Goal: Information Seeking & Learning: Learn about a topic

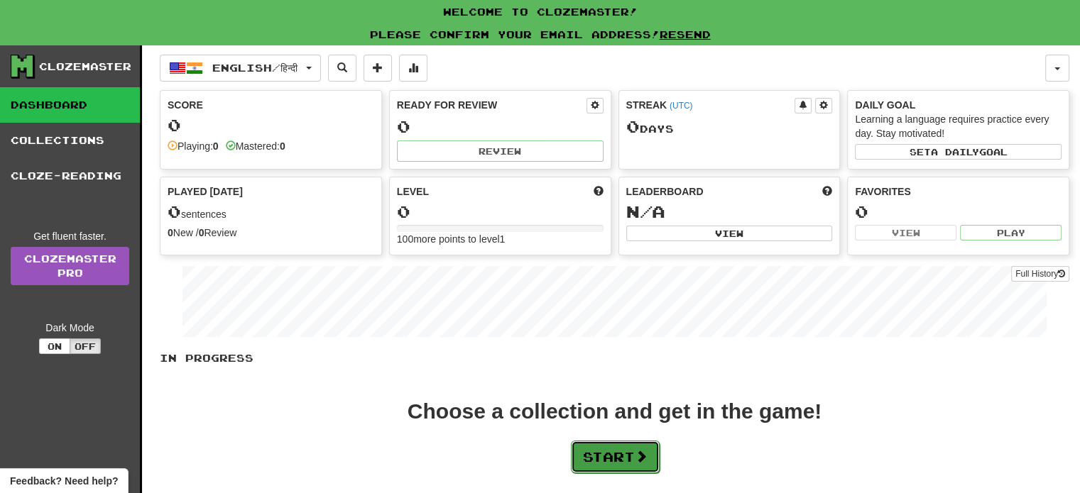
click at [613, 462] on button "Start" at bounding box center [615, 457] width 89 height 33
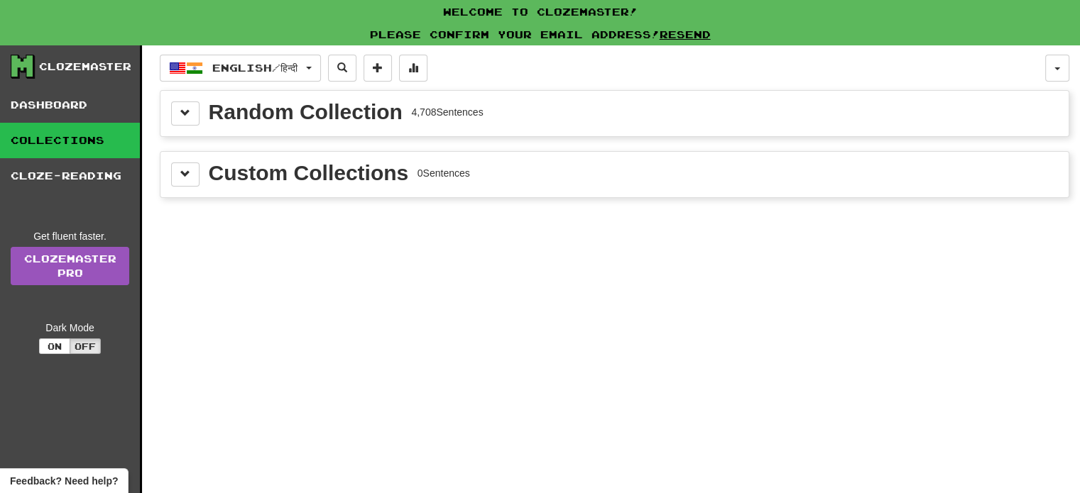
click at [407, 124] on div "Random Collection 4,708 Sentences" at bounding box center [614, 114] width 887 height 24
click at [190, 117] on span at bounding box center [185, 113] width 10 height 10
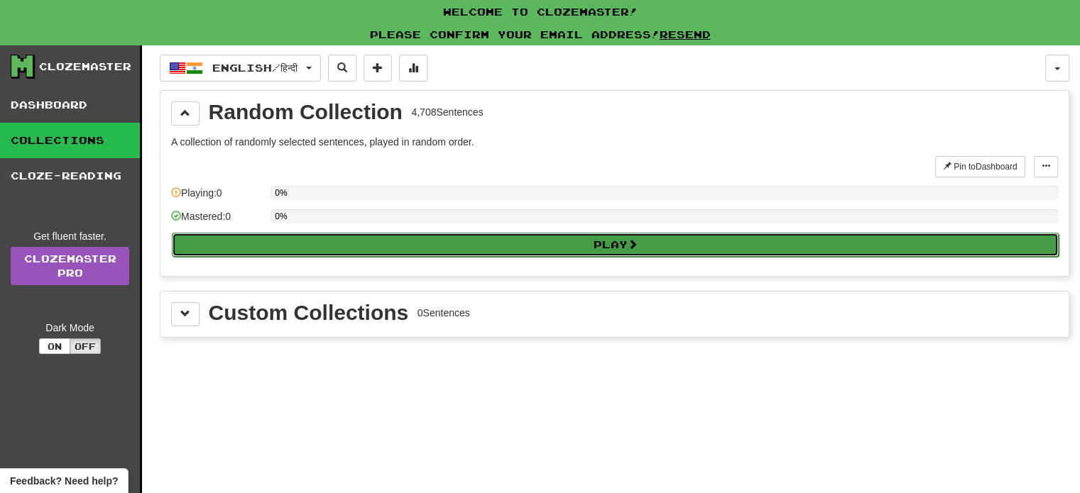
click at [312, 248] on button "Play" at bounding box center [615, 245] width 887 height 24
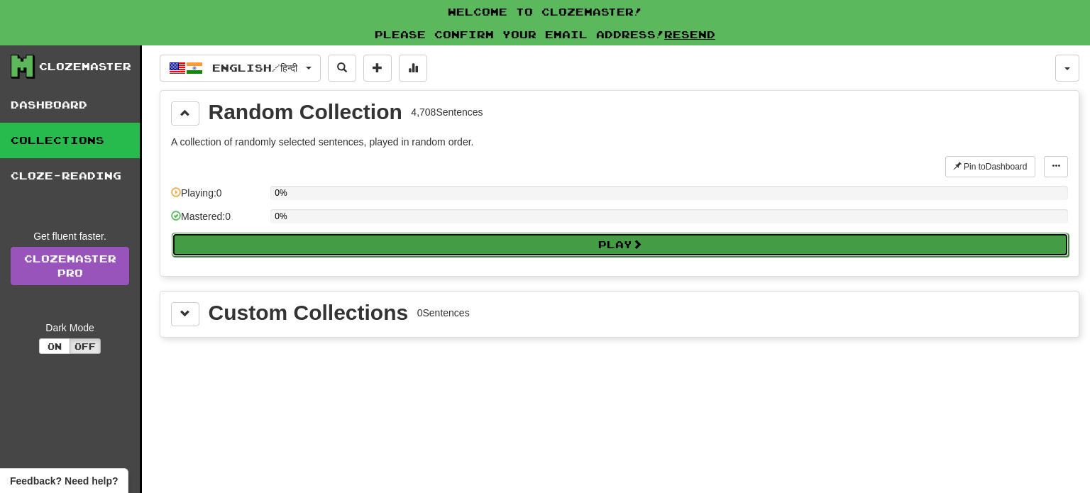
select select "**"
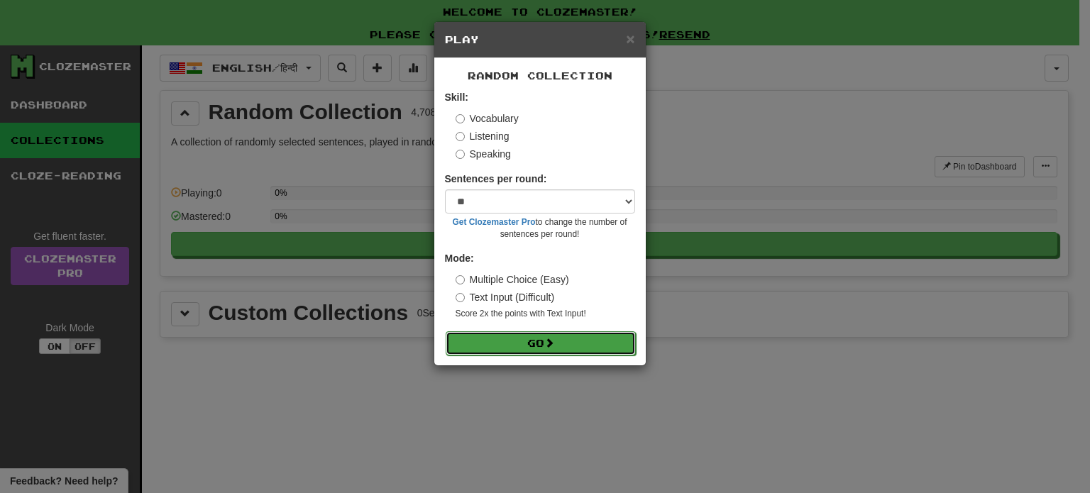
click at [520, 346] on button "Go" at bounding box center [541, 344] width 190 height 24
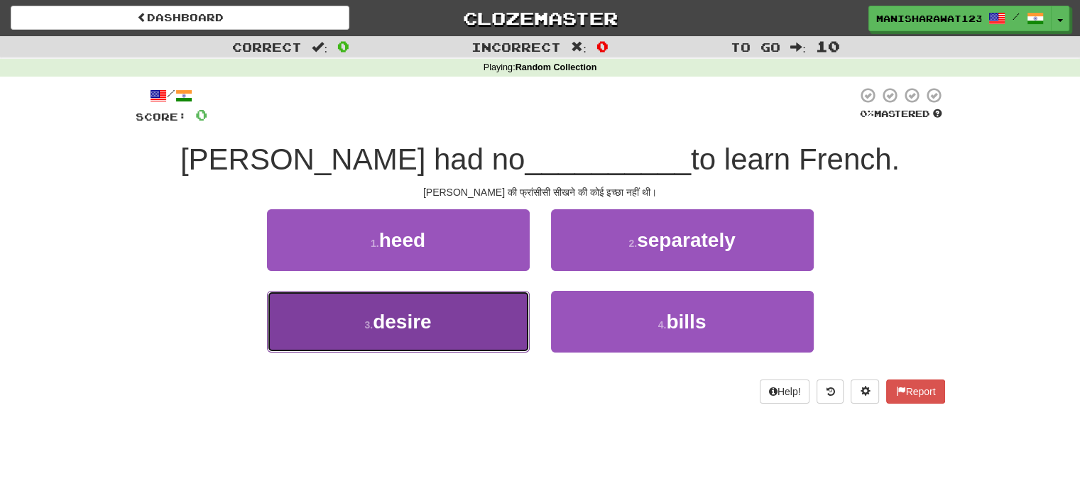
click at [483, 312] on button "3 . desire" at bounding box center [398, 322] width 263 height 62
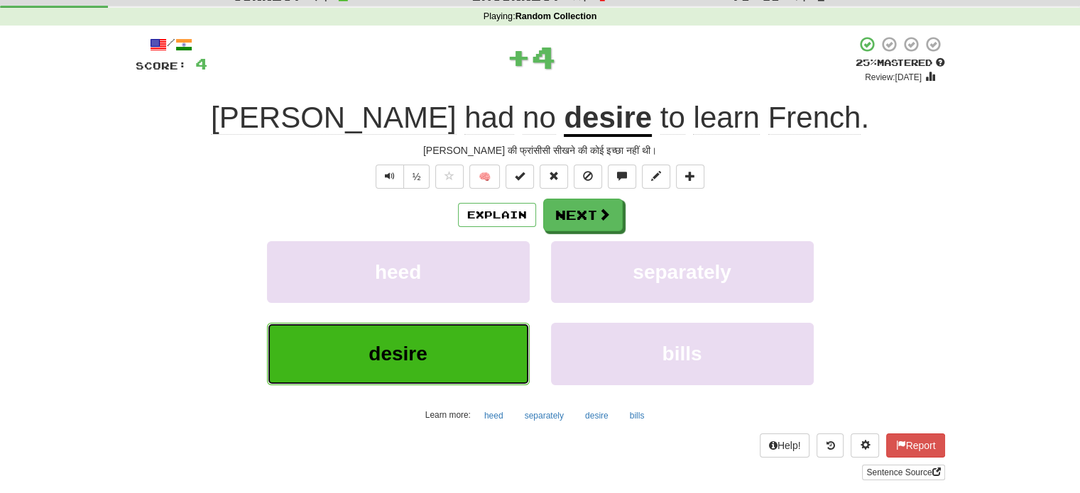
scroll to position [51, 0]
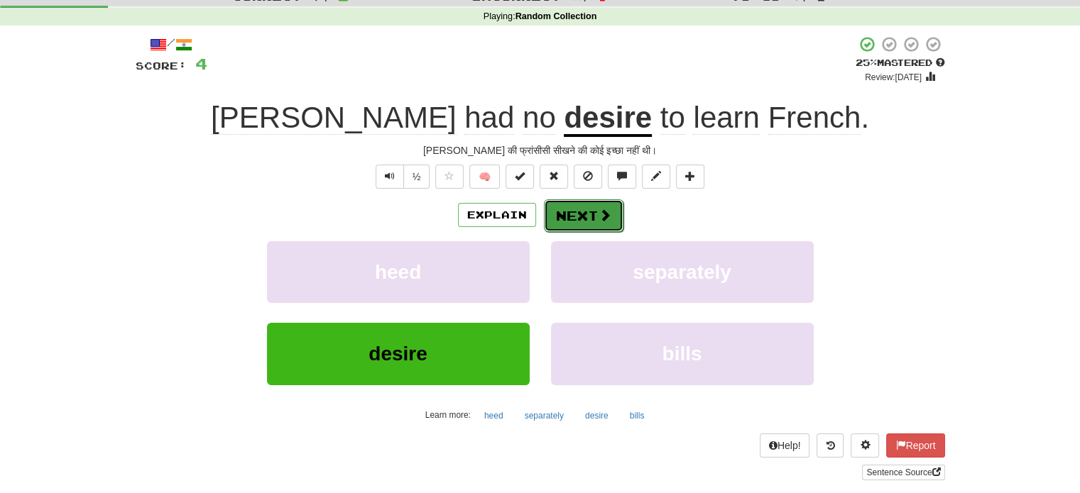
click at [566, 209] on button "Next" at bounding box center [584, 215] width 80 height 33
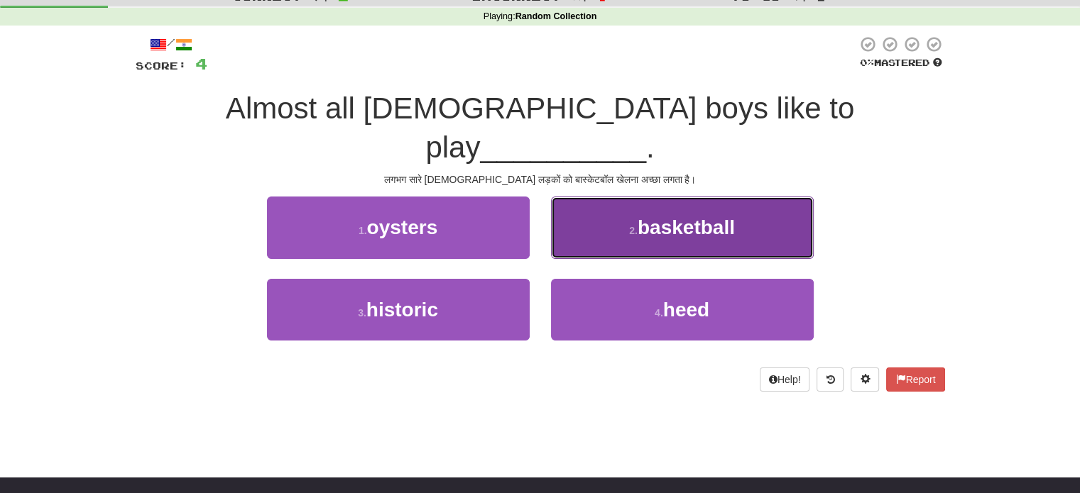
click at [688, 217] on span "basketball" at bounding box center [685, 228] width 97 height 22
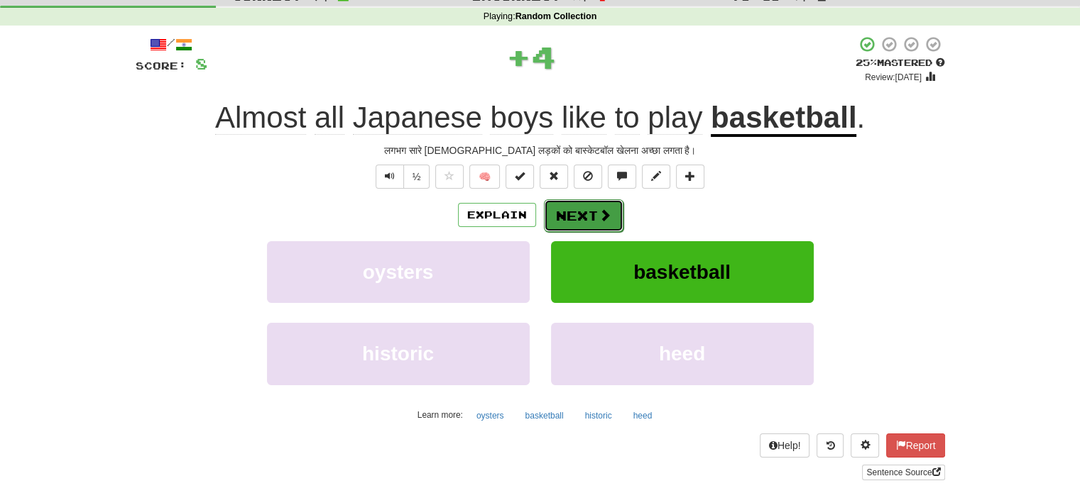
click at [605, 212] on span at bounding box center [604, 215] width 13 height 13
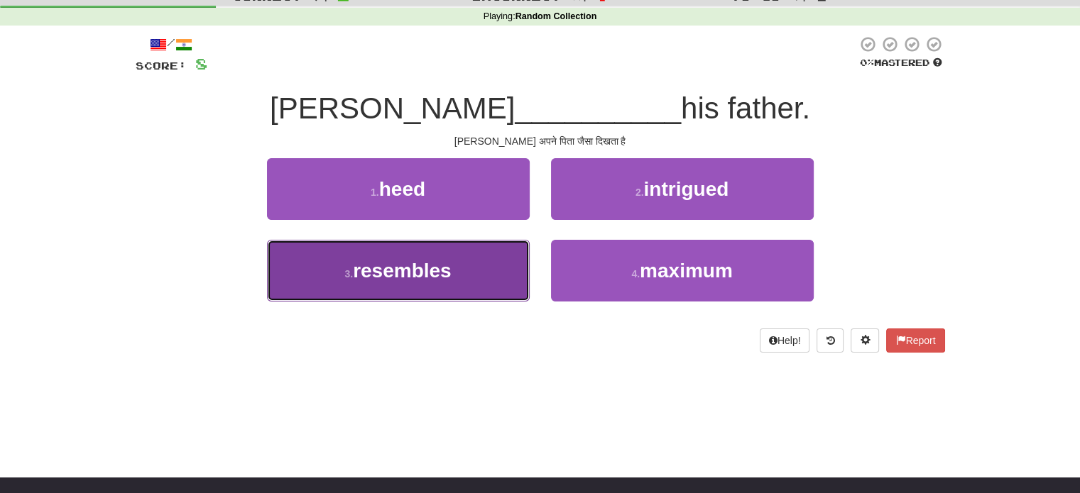
click at [463, 258] on button "3 . resembles" at bounding box center [398, 271] width 263 height 62
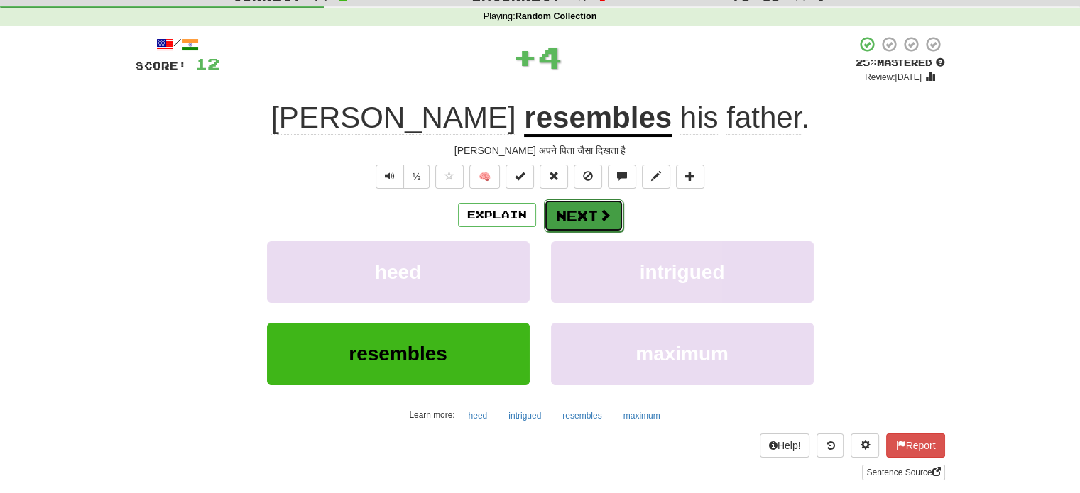
click at [567, 207] on button "Next" at bounding box center [584, 215] width 80 height 33
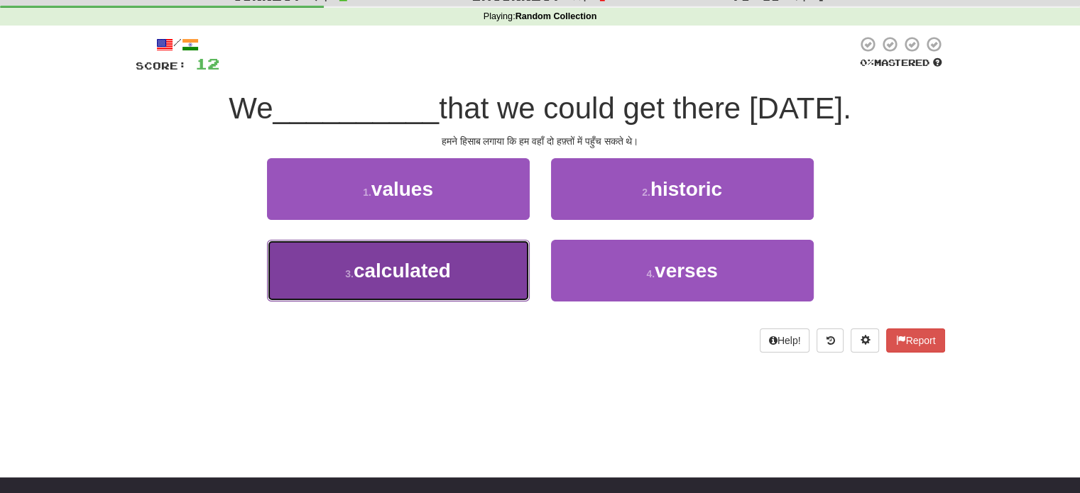
click at [449, 279] on span "calculated" at bounding box center [402, 271] width 97 height 22
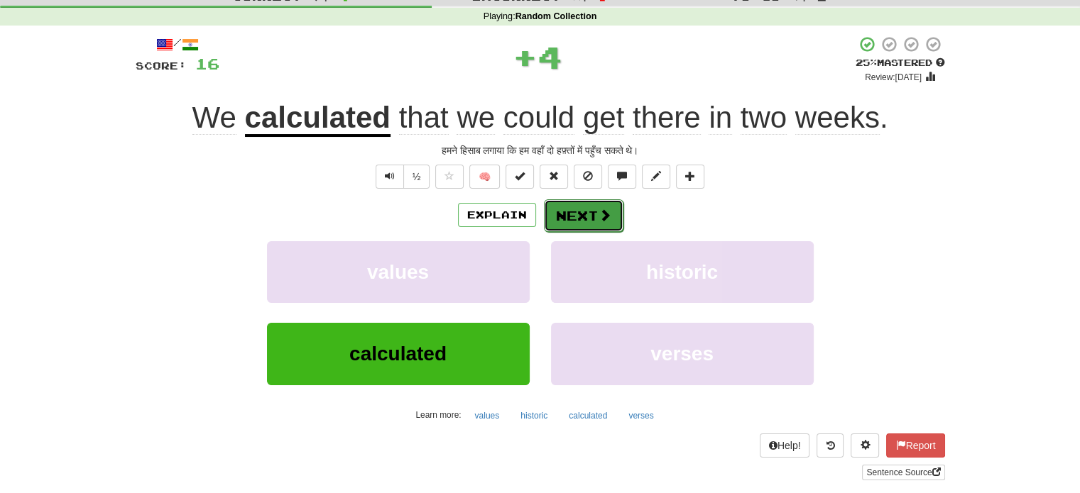
click at [585, 229] on button "Next" at bounding box center [584, 215] width 80 height 33
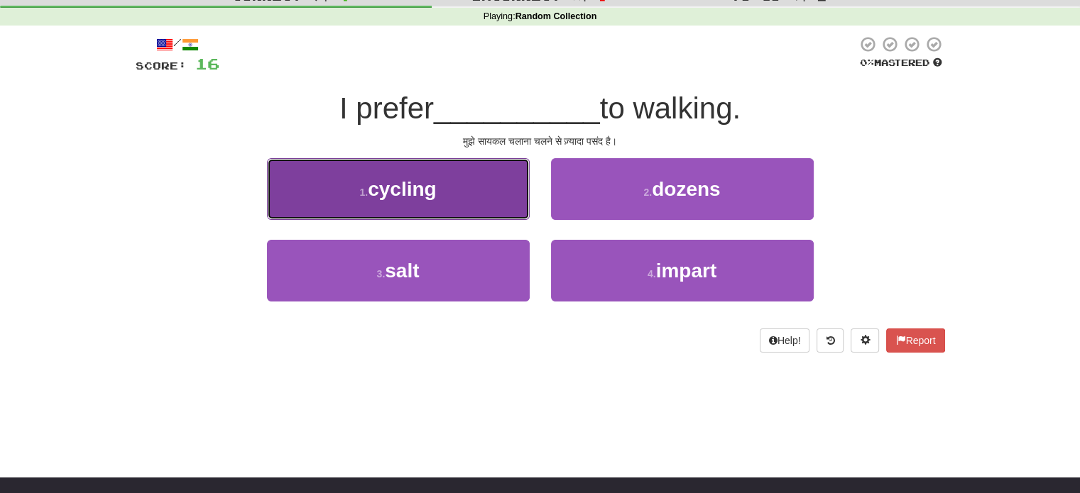
click at [447, 198] on button "1 . cycling" at bounding box center [398, 189] width 263 height 62
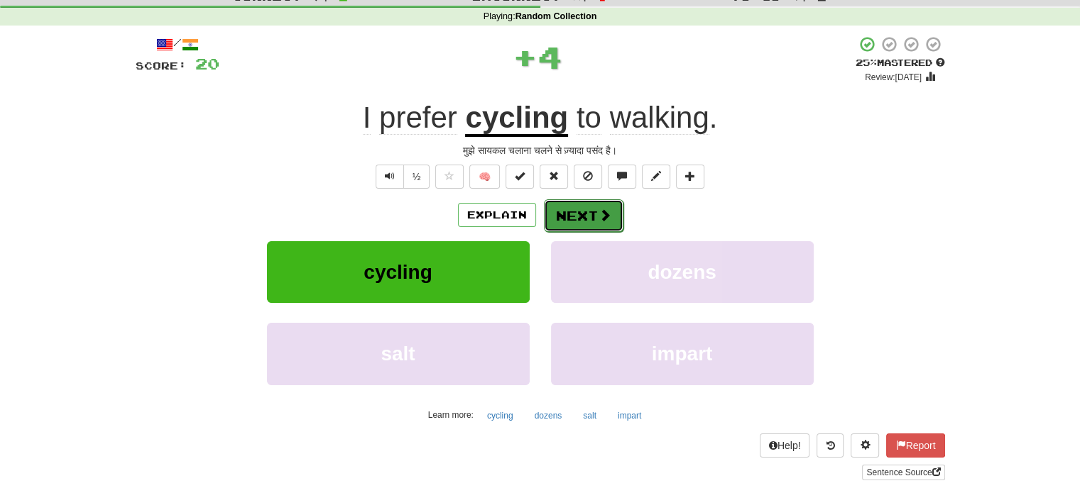
click at [598, 215] on span at bounding box center [604, 215] width 13 height 13
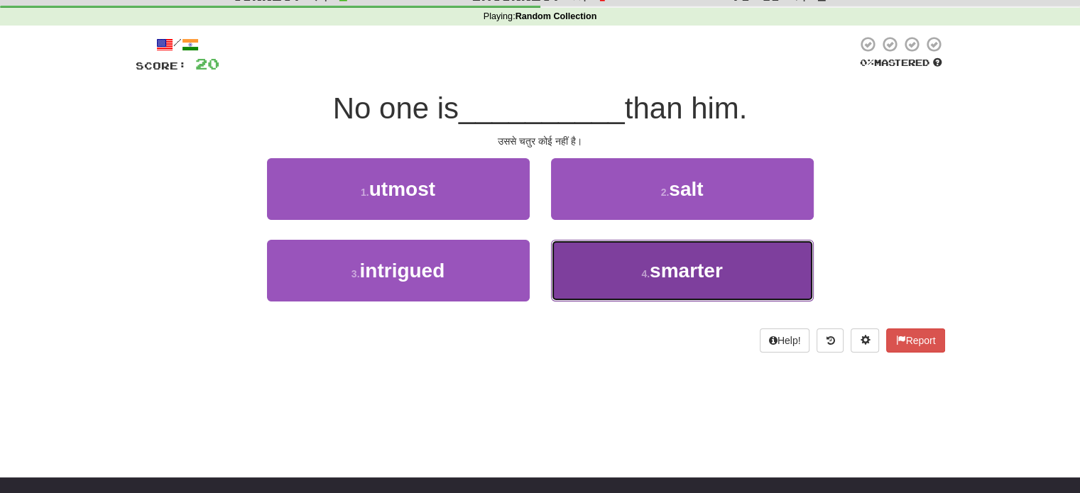
click at [593, 272] on button "4 . smarter" at bounding box center [682, 271] width 263 height 62
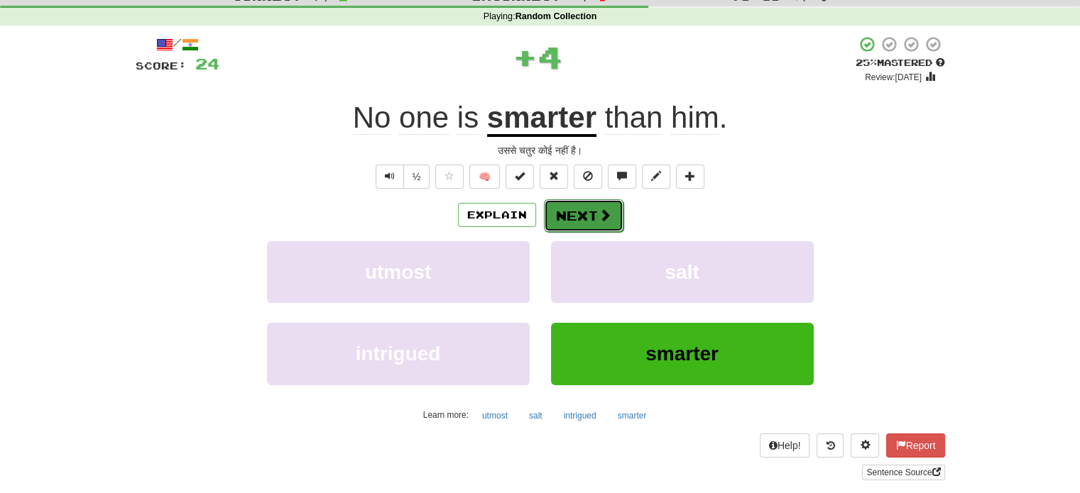
click at [579, 207] on button "Next" at bounding box center [584, 215] width 80 height 33
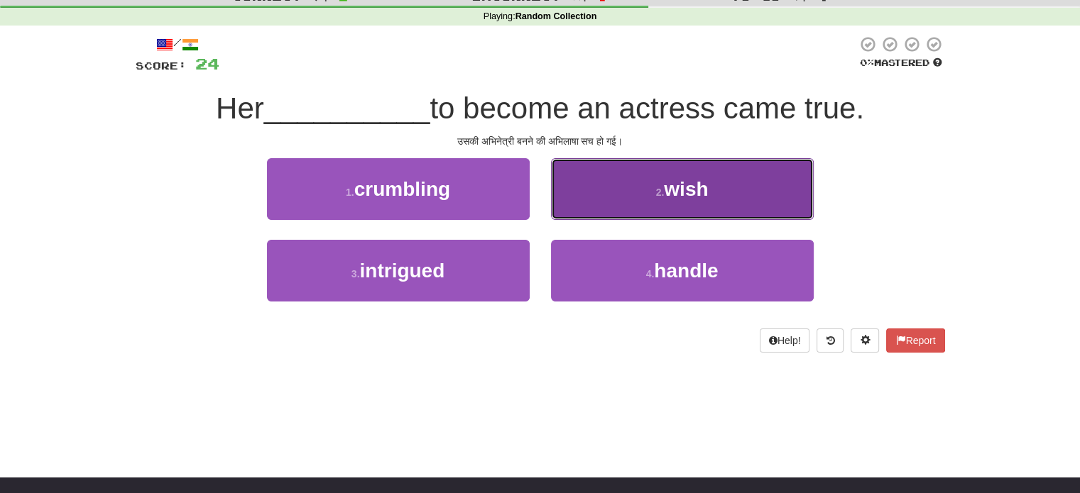
click at [613, 191] on button "2 . wish" at bounding box center [682, 189] width 263 height 62
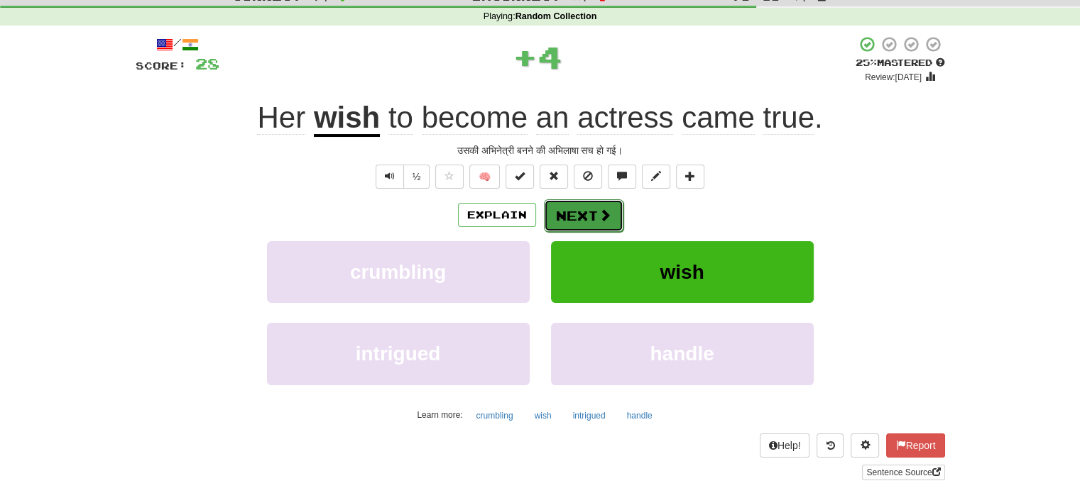
click at [588, 206] on button "Next" at bounding box center [584, 215] width 80 height 33
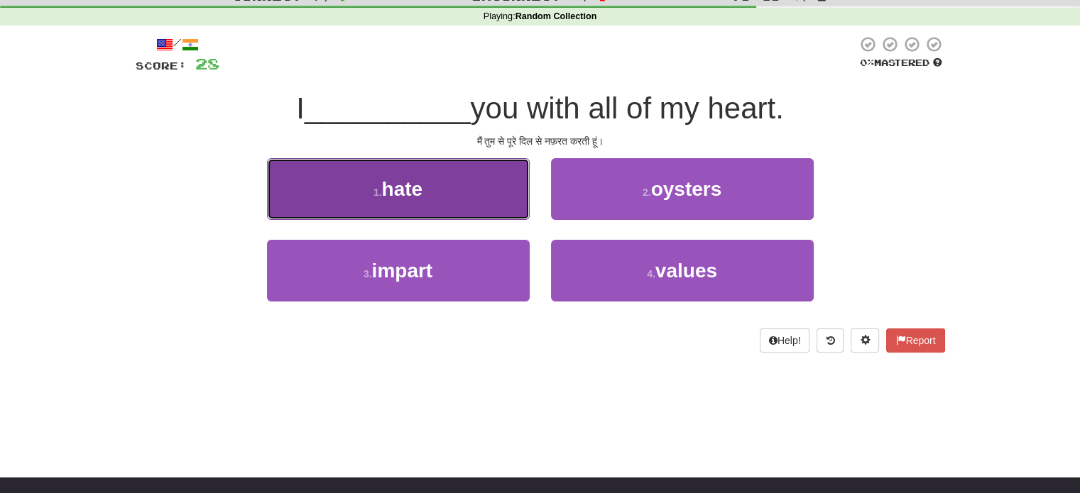
click at [488, 198] on button "1 . hate" at bounding box center [398, 189] width 263 height 62
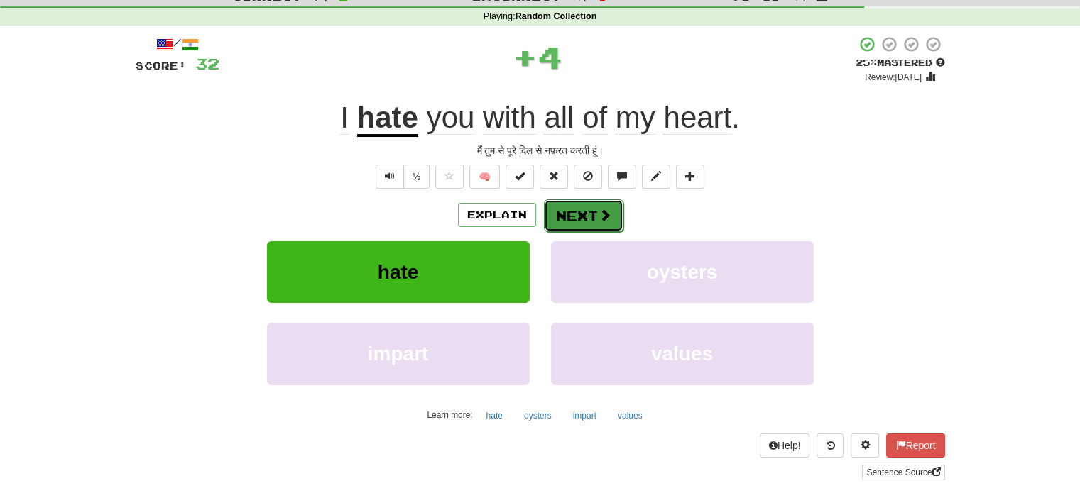
click at [586, 215] on button "Next" at bounding box center [584, 215] width 80 height 33
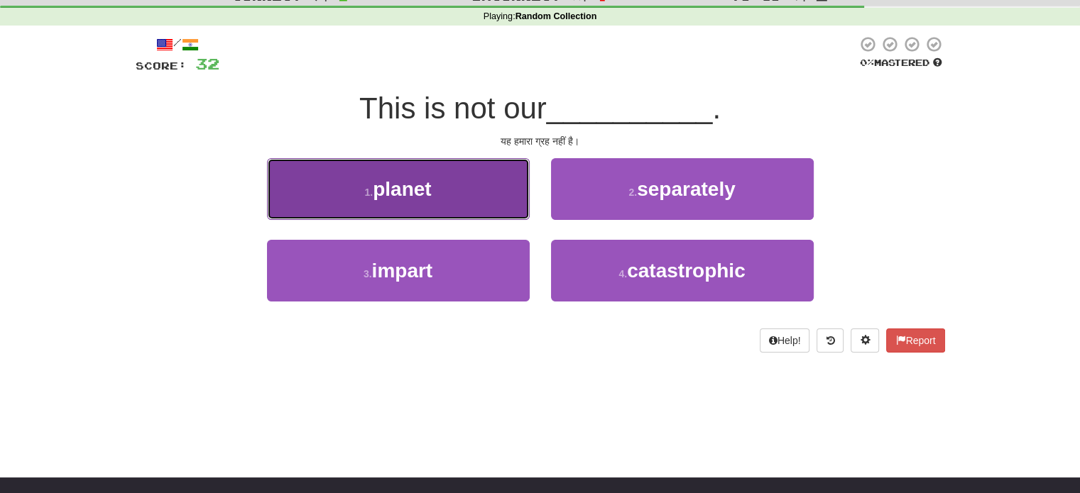
click at [478, 190] on button "1 . planet" at bounding box center [398, 189] width 263 height 62
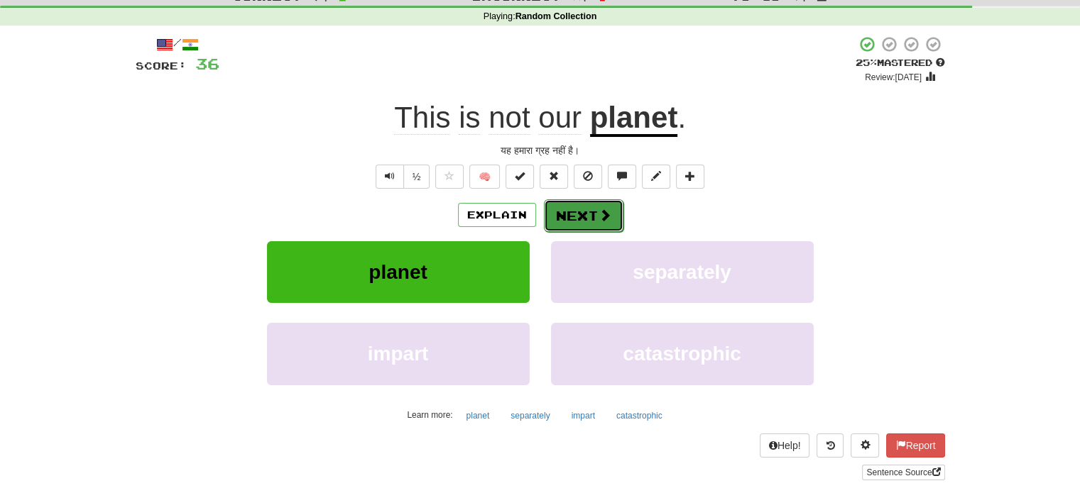
click at [611, 212] on button "Next" at bounding box center [584, 215] width 80 height 33
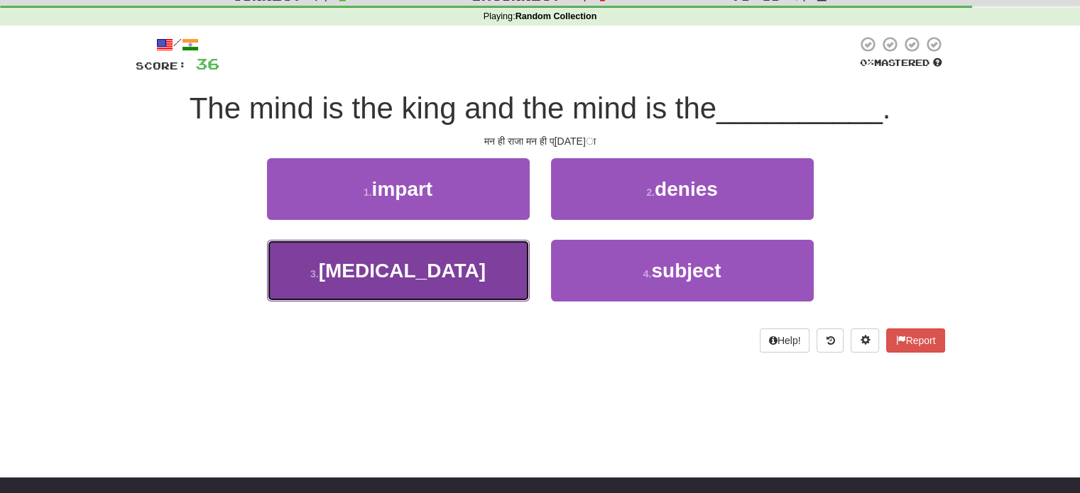
click at [481, 251] on button "3 . [MEDICAL_DATA]" at bounding box center [398, 271] width 263 height 62
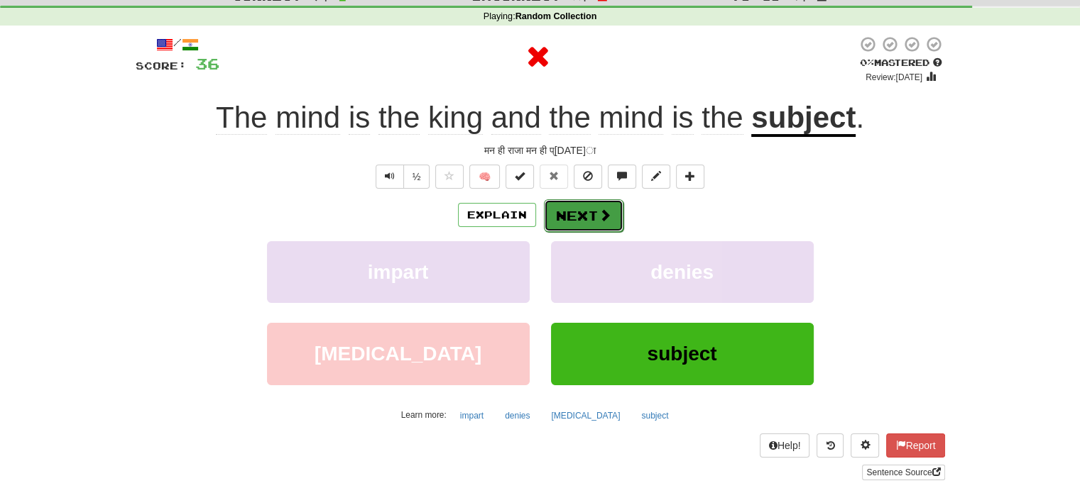
click at [591, 221] on button "Next" at bounding box center [584, 215] width 80 height 33
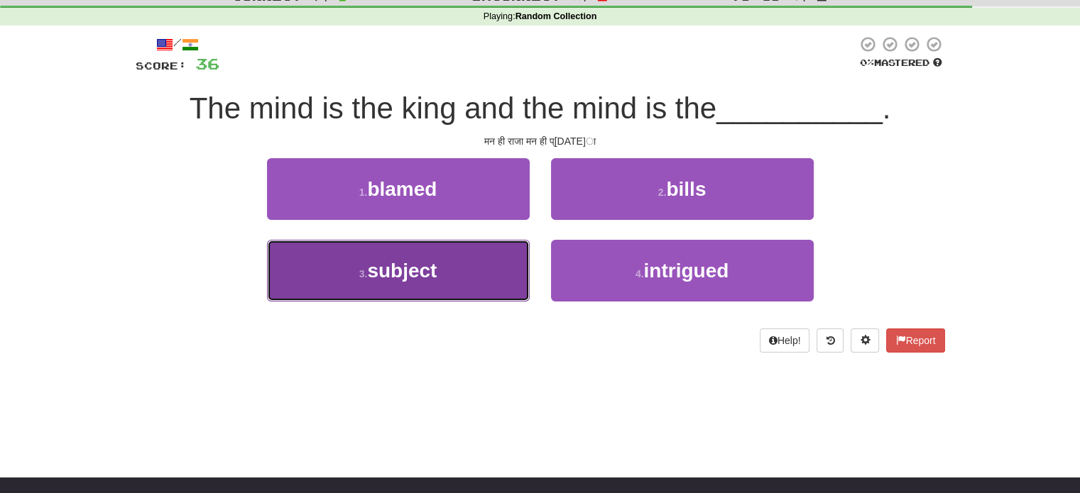
click at [522, 275] on button "3 . subject" at bounding box center [398, 271] width 263 height 62
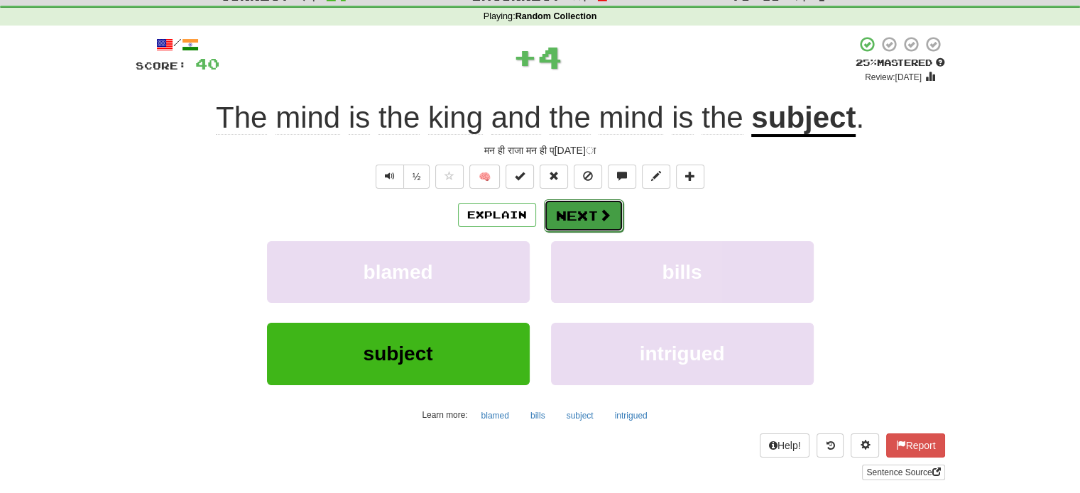
click at [589, 225] on button "Next" at bounding box center [584, 215] width 80 height 33
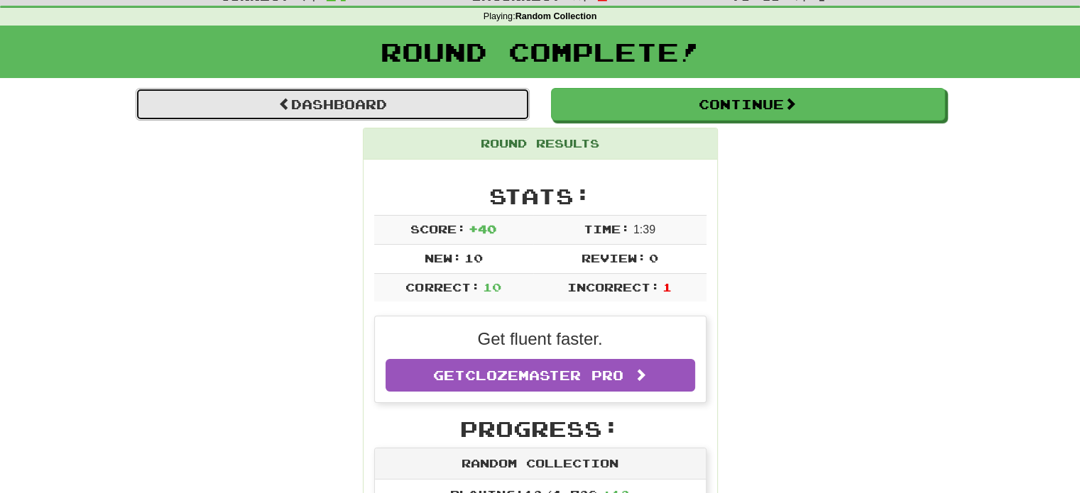
click at [445, 105] on link "Dashboard" at bounding box center [333, 104] width 394 height 33
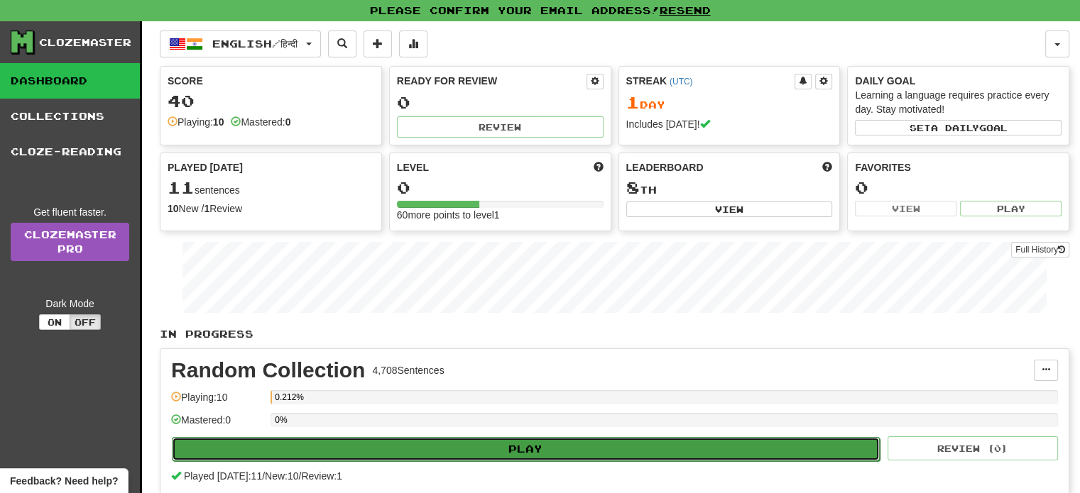
click at [530, 451] on button "Play" at bounding box center [526, 449] width 708 height 24
select select "**"
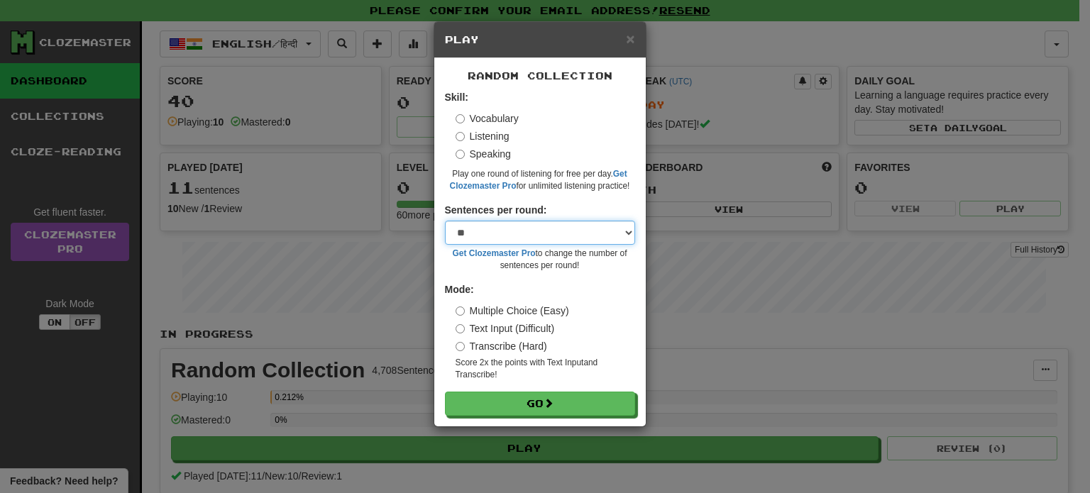
click at [601, 244] on select "* ** ** ** ** ** *** ********" at bounding box center [540, 233] width 190 height 24
click at [632, 212] on div "Sentences per round: * ** ** ** ** ** *** ******** Get Clozemaster Pro to chang…" at bounding box center [540, 237] width 190 height 69
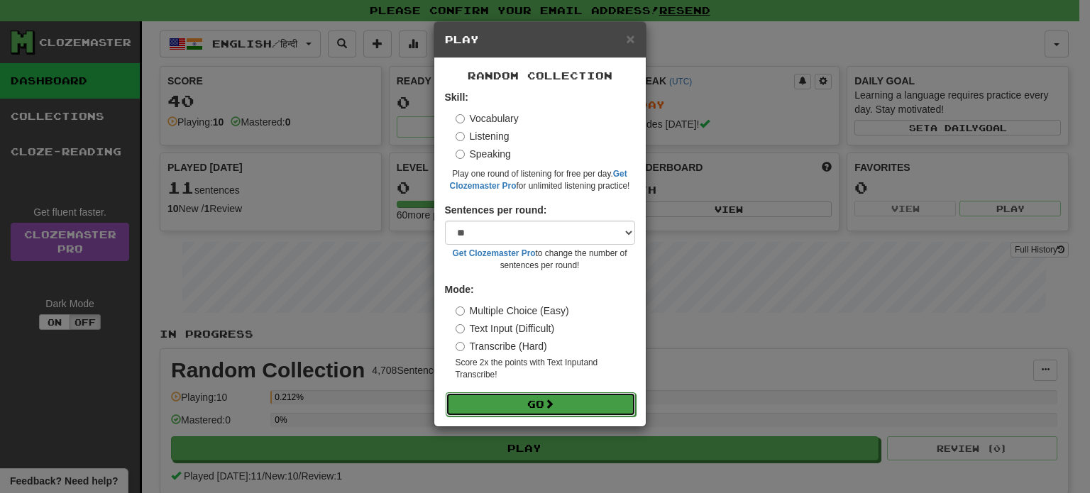
click at [534, 400] on button "Go" at bounding box center [541, 405] width 190 height 24
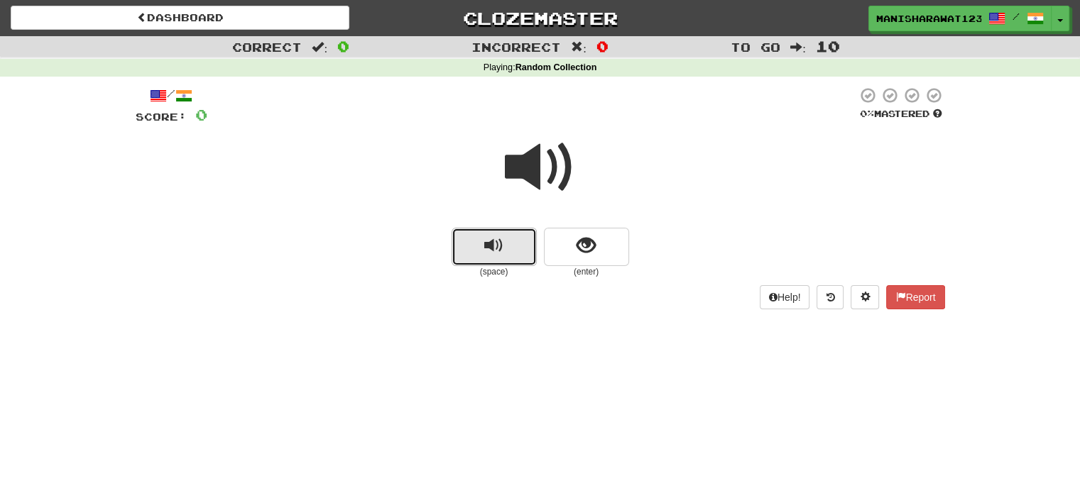
click at [498, 253] on span "replay audio" at bounding box center [493, 245] width 19 height 19
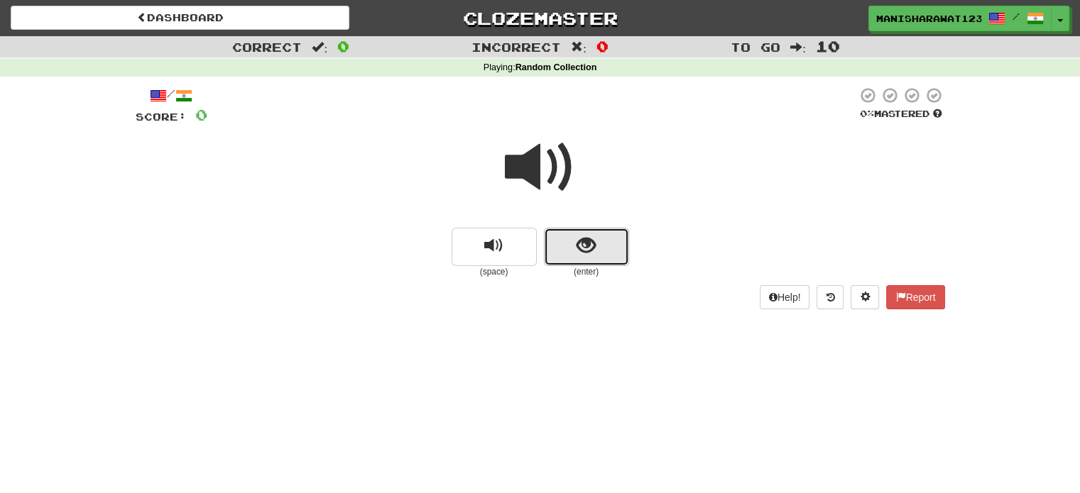
click at [604, 241] on button "show sentence" at bounding box center [586, 247] width 85 height 38
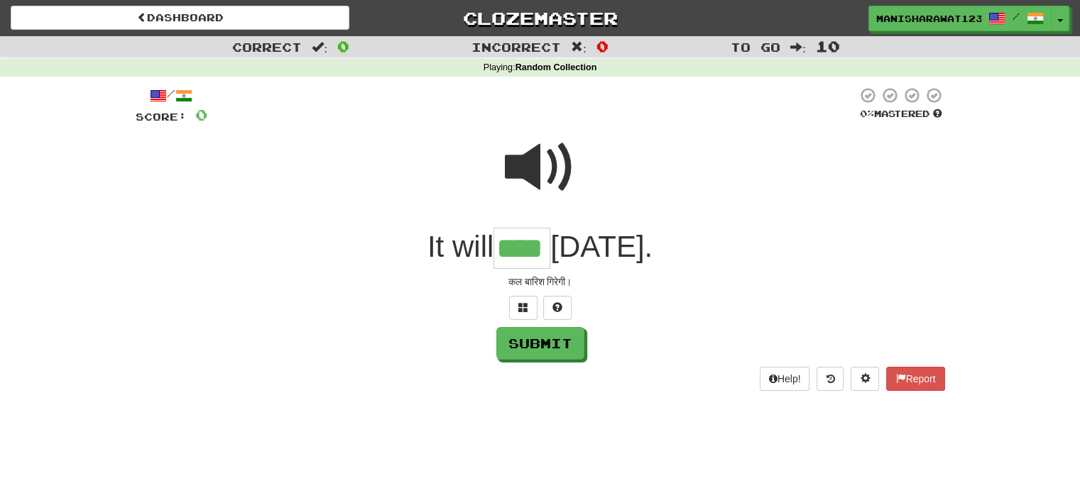
type input "****"
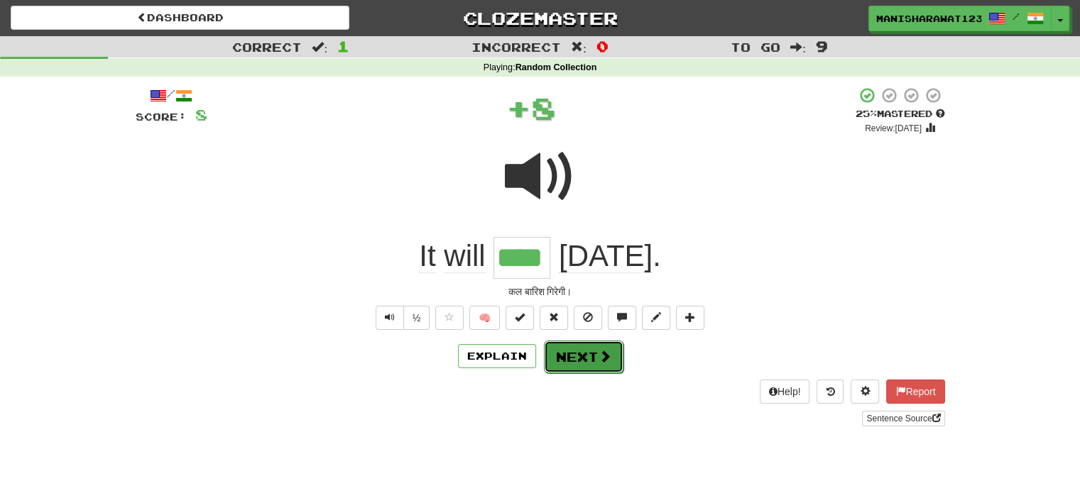
click at [606, 359] on span at bounding box center [604, 356] width 13 height 13
